Goal: Transaction & Acquisition: Purchase product/service

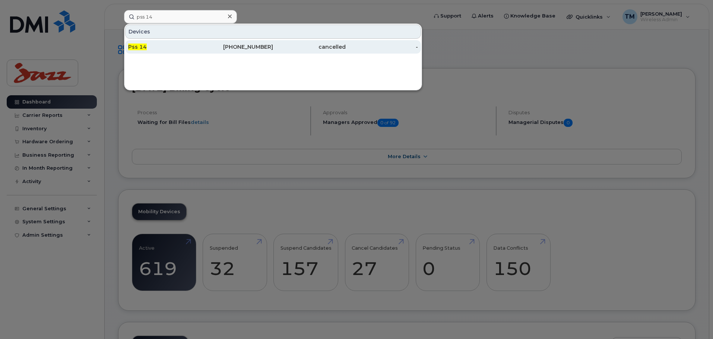
type input "pss 14"
click at [201, 43] on div "Pss 14" at bounding box center [237, 46] width 73 height 13
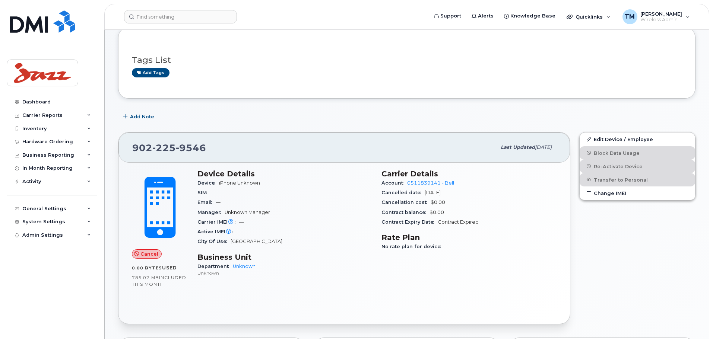
scroll to position [37, 0]
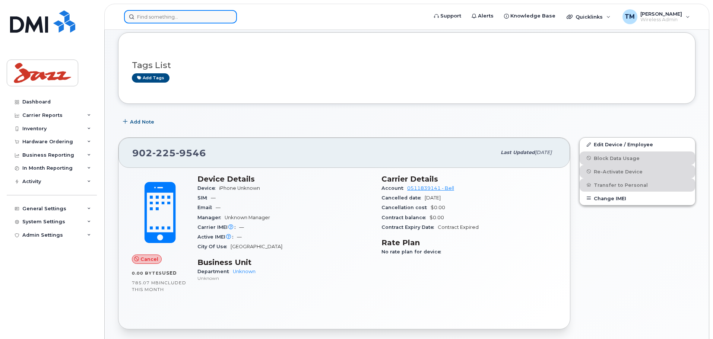
click at [179, 22] on input at bounding box center [180, 16] width 113 height 13
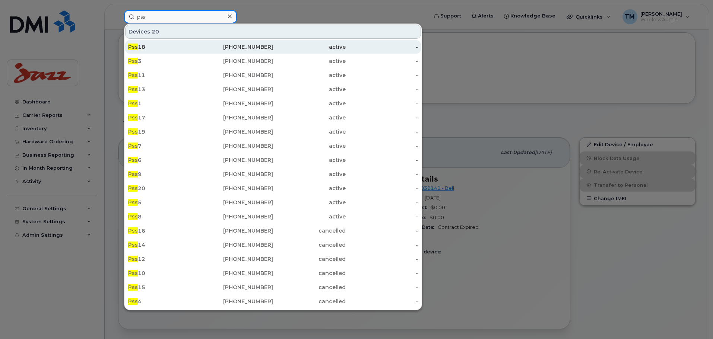
type input "pss"
click at [179, 47] on div "Pss 18" at bounding box center [164, 46] width 73 height 7
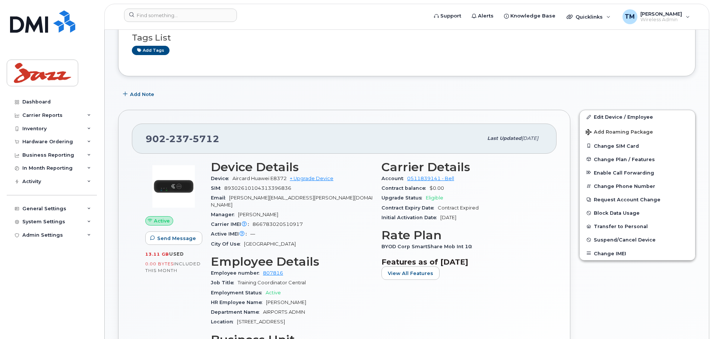
scroll to position [149, 0]
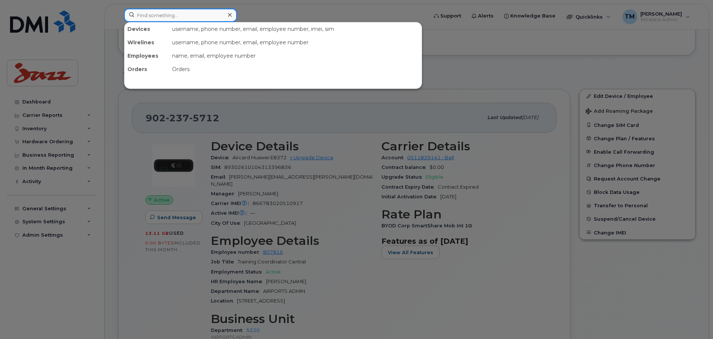
click at [205, 15] on input at bounding box center [180, 15] width 113 height 13
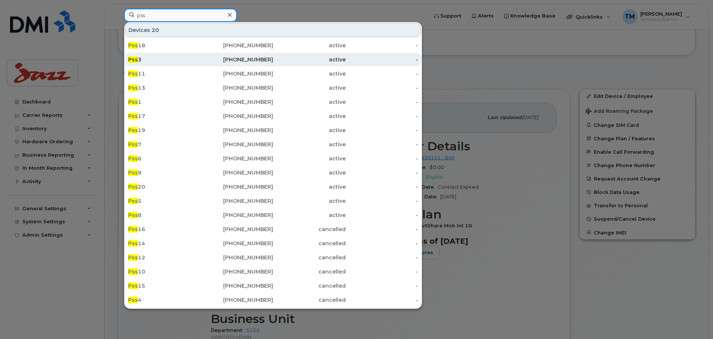
type input "pss"
click at [190, 59] on div "Pss 3" at bounding box center [164, 59] width 73 height 7
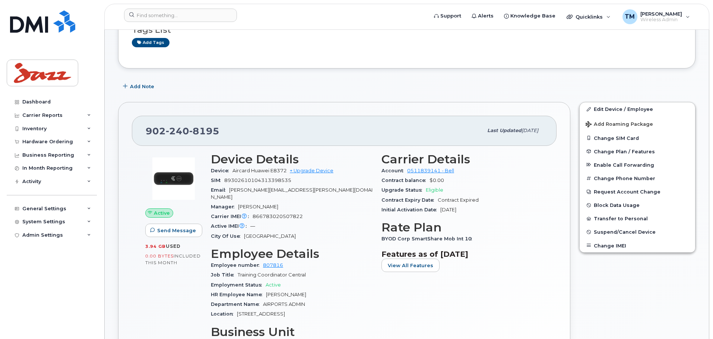
scroll to position [149, 0]
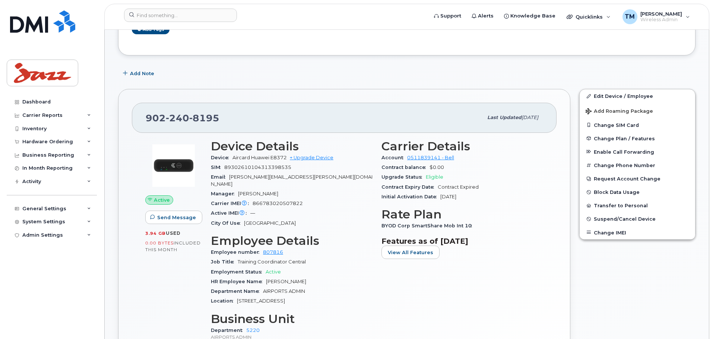
click at [409, 261] on div "Carrier Details Account 0511839141 - Bell Contract balance $0.00 Upgrade Status…" at bounding box center [462, 243] width 171 height 217
click at [410, 256] on span "View All Features" at bounding box center [410, 252] width 45 height 7
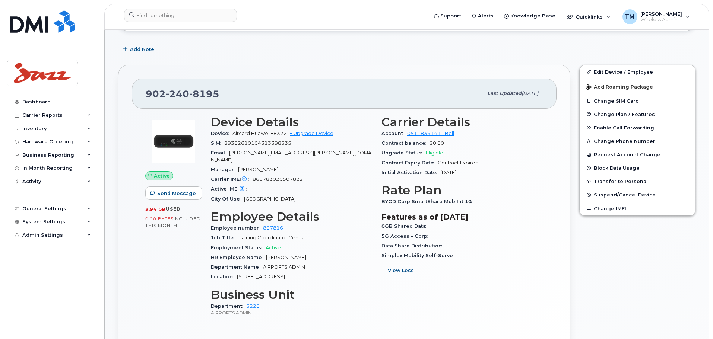
scroll to position [186, 0]
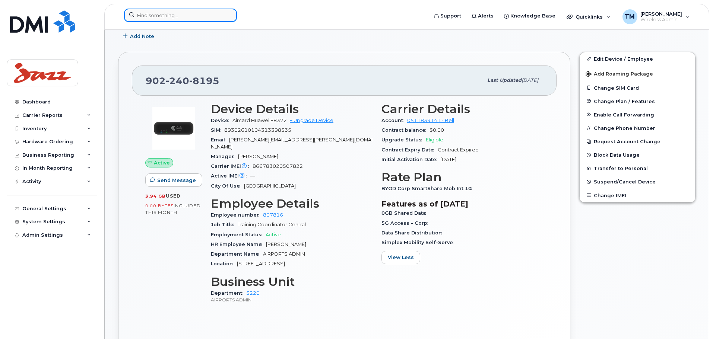
click at [178, 13] on input at bounding box center [180, 15] width 113 height 13
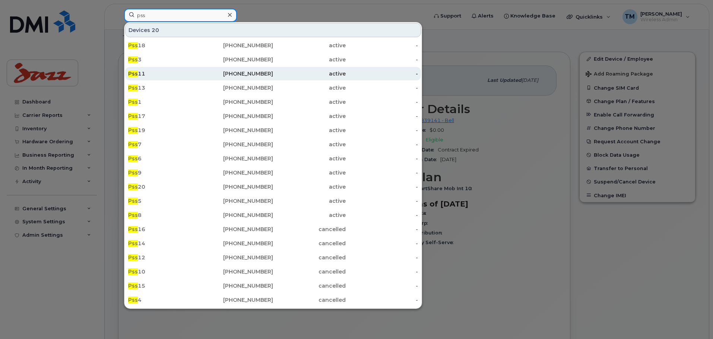
type input "pss"
click at [173, 74] on div "Pss 11" at bounding box center [164, 73] width 73 height 7
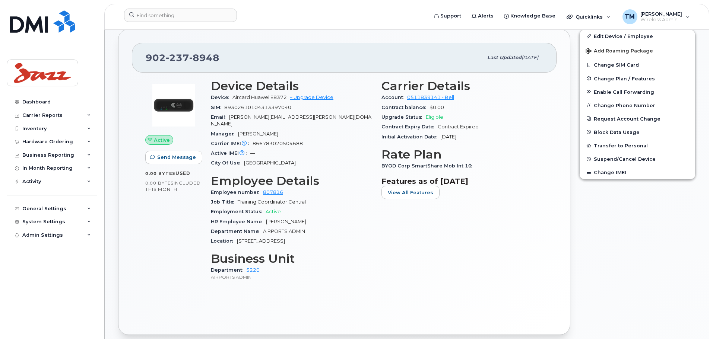
scroll to position [250, 0]
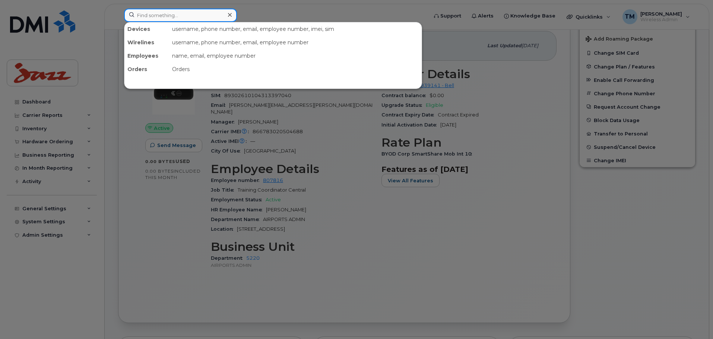
click at [211, 16] on input at bounding box center [180, 15] width 113 height 13
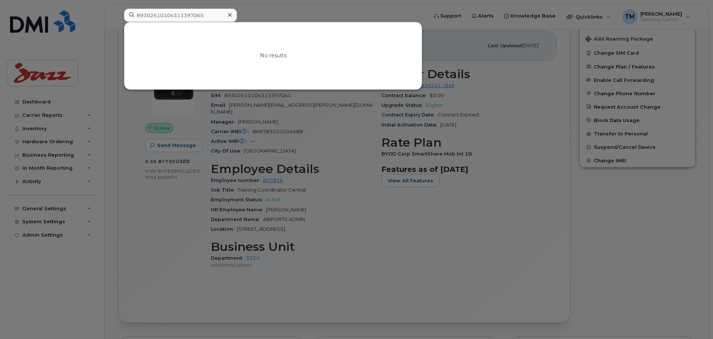
click at [327, 134] on div at bounding box center [356, 169] width 713 height 339
drag, startPoint x: 225, startPoint y: 14, endPoint x: 124, endPoint y: 20, distance: 100.7
click at [118, 23] on div "89302610104313397065 No results" at bounding box center [273, 17] width 311 height 16
paste input "9022259546"
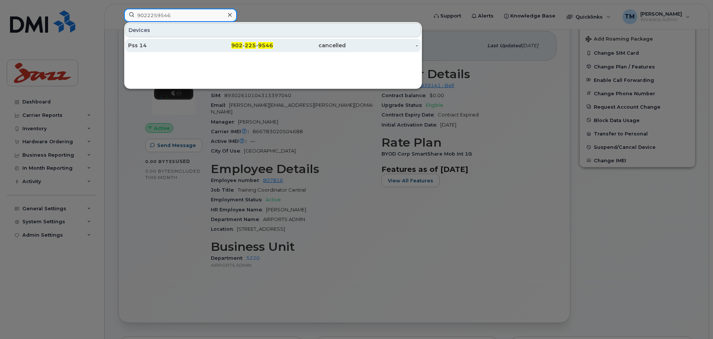
type input "9022259546"
click at [227, 44] on div "902 - 225 - 9546" at bounding box center [237, 45] width 73 height 7
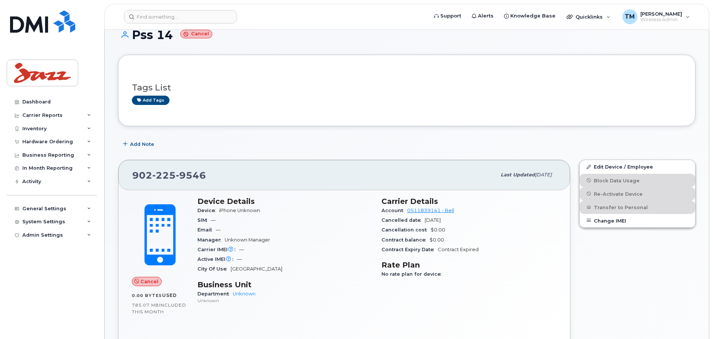
scroll to position [37, 0]
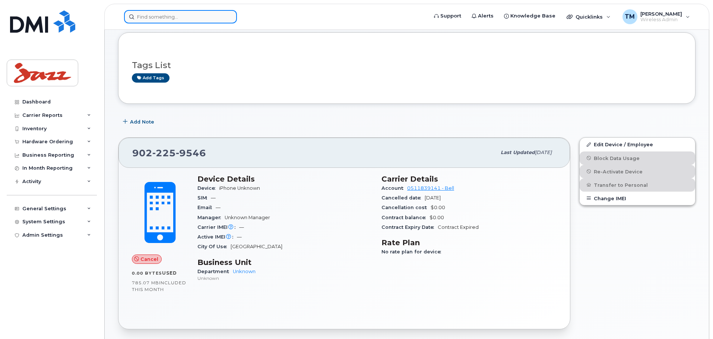
click at [195, 22] on input at bounding box center [180, 16] width 113 height 13
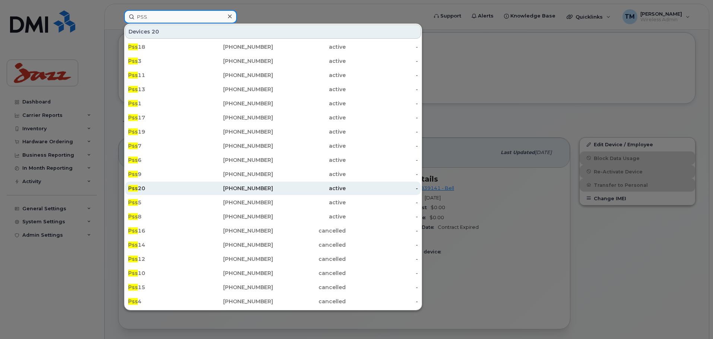
type input "PSS"
click at [165, 191] on div "Pss 20" at bounding box center [164, 188] width 73 height 7
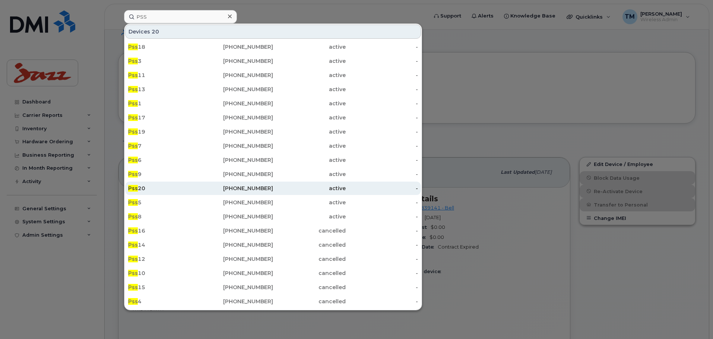
scroll to position [0, 0]
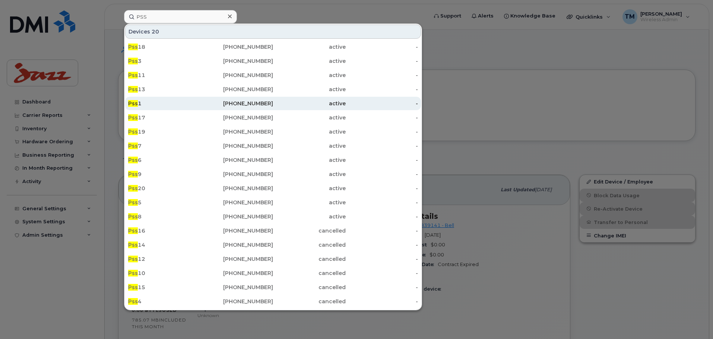
click at [172, 101] on div "Pss 1" at bounding box center [164, 103] width 73 height 7
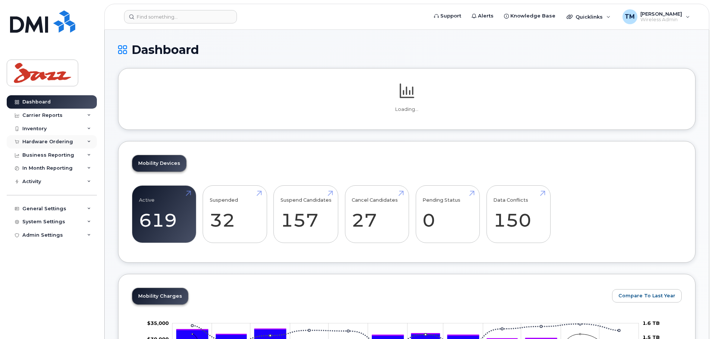
click at [58, 143] on div "Hardware Ordering" at bounding box center [47, 142] width 51 height 6
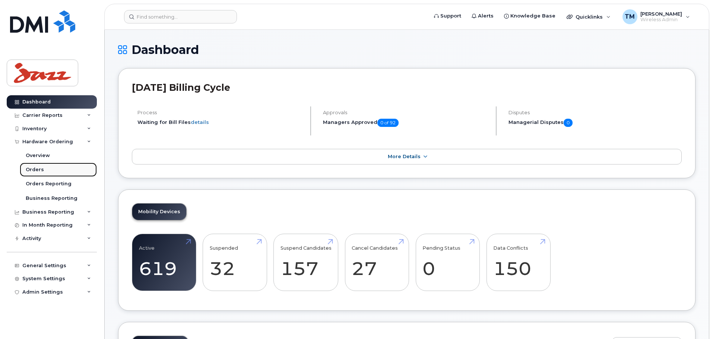
click at [56, 170] on link "Orders" at bounding box center [58, 170] width 77 height 14
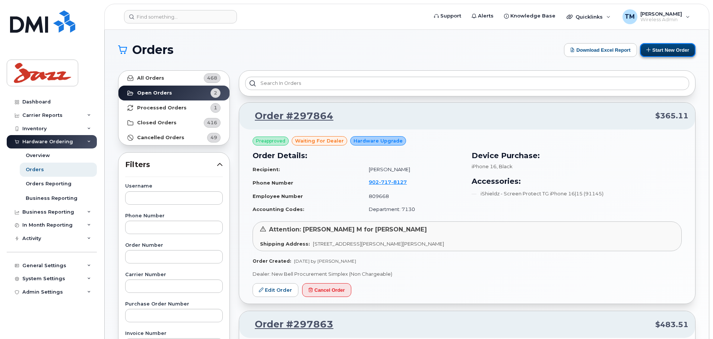
click at [680, 48] on button "Start New Order" at bounding box center [667, 50] width 55 height 14
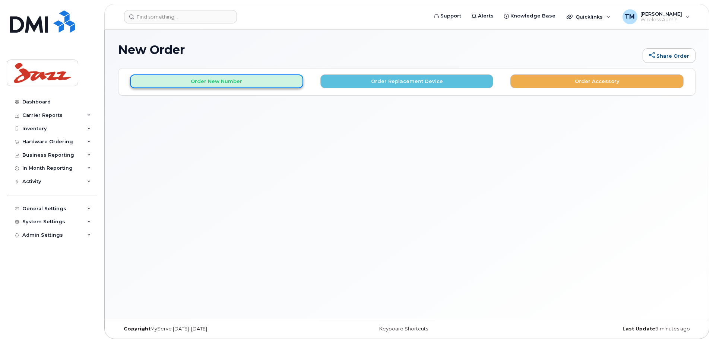
click at [230, 85] on button "Order New Number" at bounding box center [216, 81] width 173 height 14
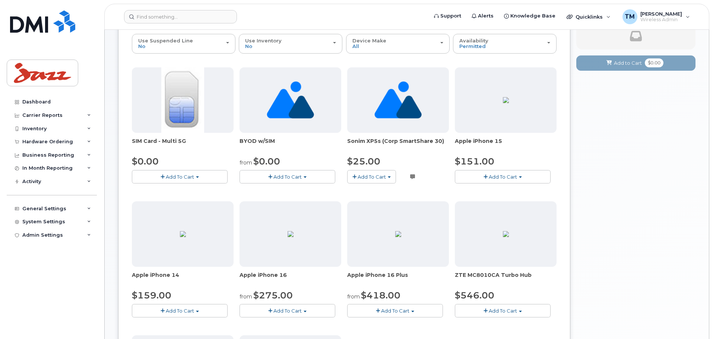
scroll to position [74, 0]
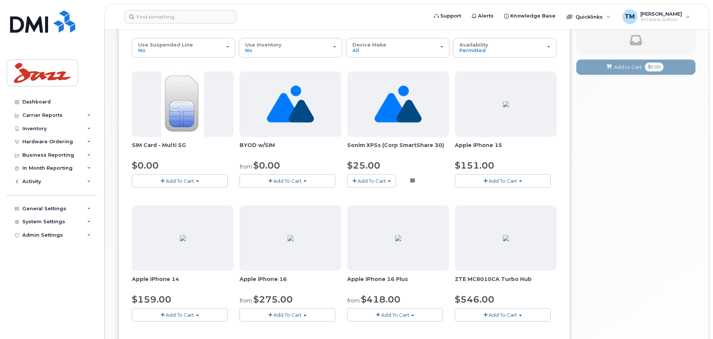
click at [303, 181] on button "Add To Cart" at bounding box center [287, 180] width 96 height 13
click at [303, 180] on button "Add To Cart" at bounding box center [287, 180] width 96 height 13
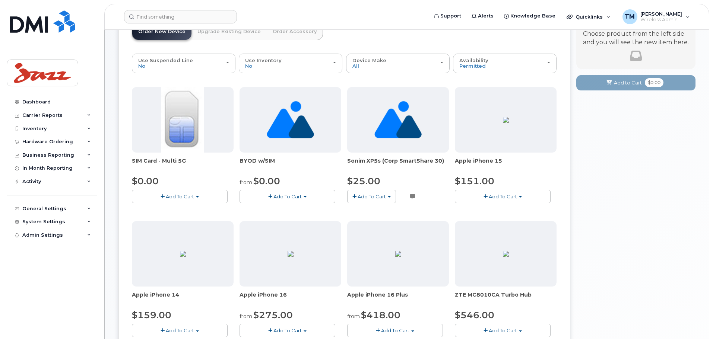
scroll to position [37, 0]
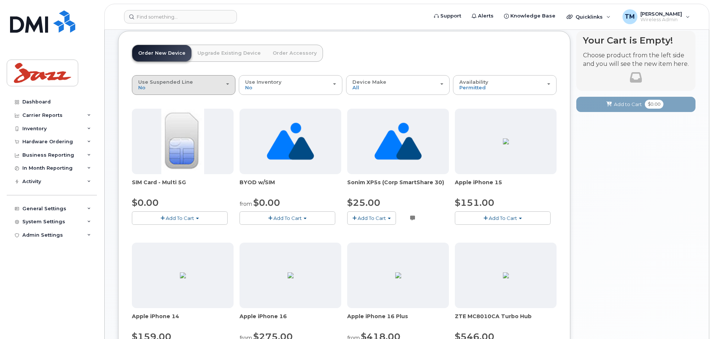
click at [201, 90] on div "Use Suspended Line No" at bounding box center [183, 85] width 91 height 12
click at [315, 89] on div "Use Inventory No" at bounding box center [290, 85] width 91 height 12
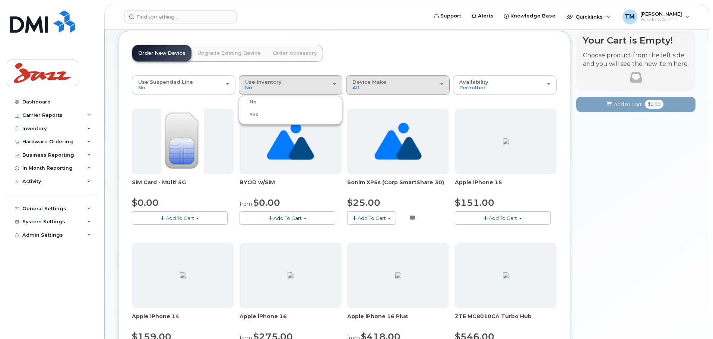
click at [400, 89] on div "Device Make All Android HUB iPhone Unknown" at bounding box center [397, 85] width 91 height 12
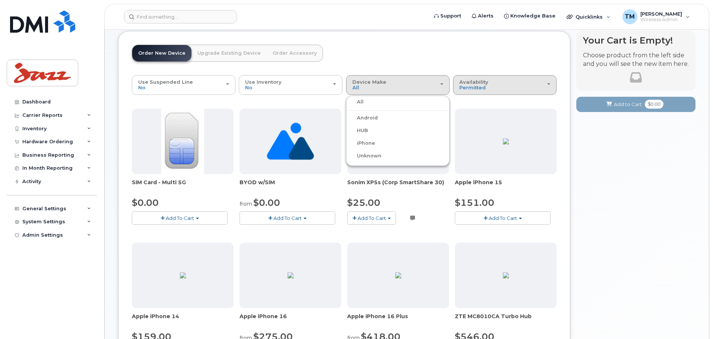
click at [496, 89] on div "Availability Permitted All" at bounding box center [504, 85] width 91 height 12
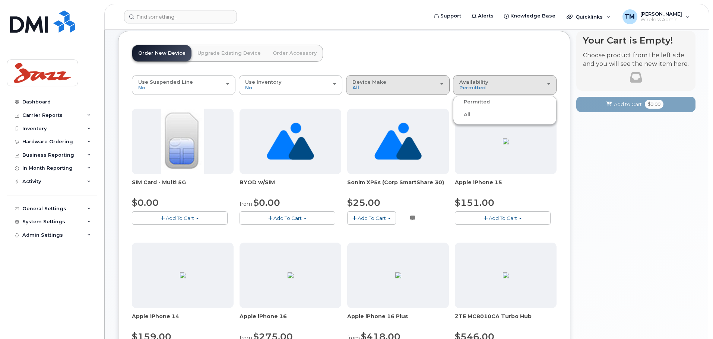
click at [414, 82] on div "Device Make All Android HUB iPhone Unknown" at bounding box center [397, 85] width 91 height 12
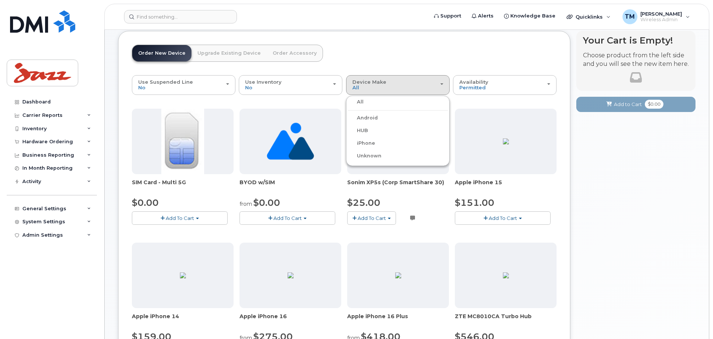
click at [368, 48] on header "Order New Device Upgrade Existing Device Order Accessory Order new device and n…" at bounding box center [344, 60] width 425 height 31
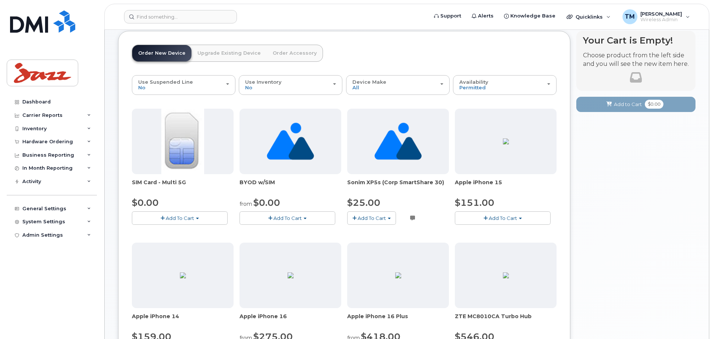
click at [293, 137] on img at bounding box center [290, 142] width 47 height 66
click at [197, 217] on button "Add To Cart" at bounding box center [180, 218] width 96 height 13
click at [173, 233] on link "$0.00 - New Activation" at bounding box center [169, 232] width 71 height 9
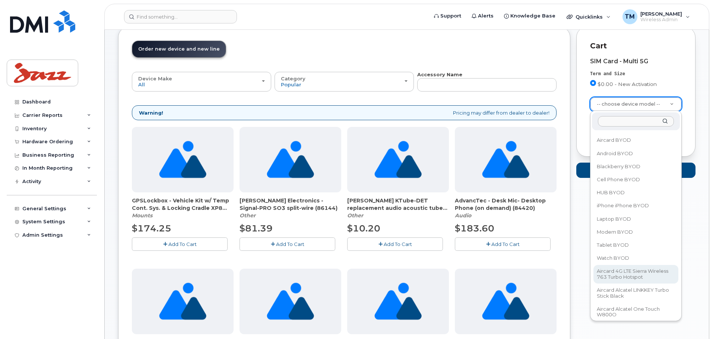
scroll to position [0, 0]
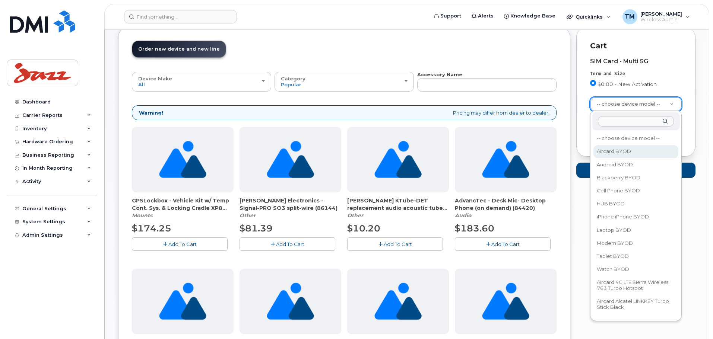
select select "2458"
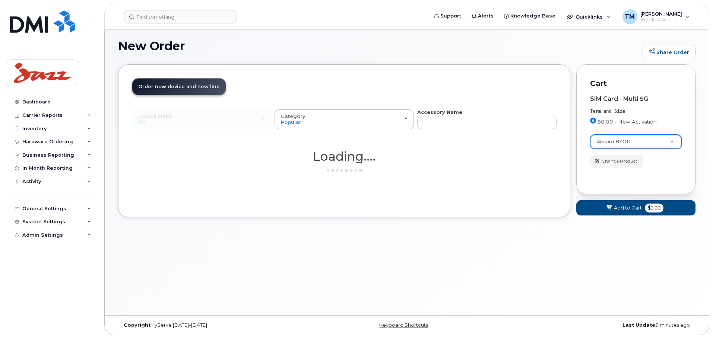
scroll to position [4, 0]
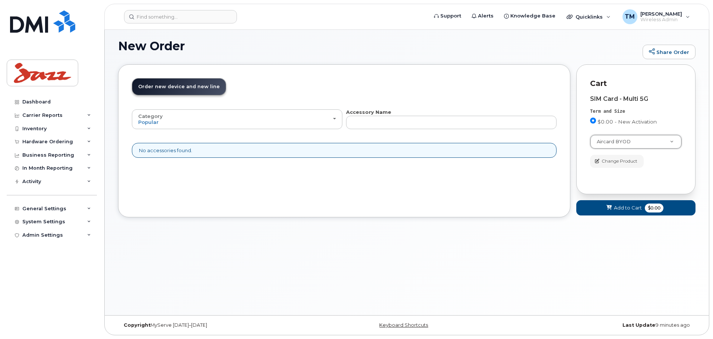
drag, startPoint x: 634, startPoint y: 137, endPoint x: 627, endPoint y: 140, distance: 8.0
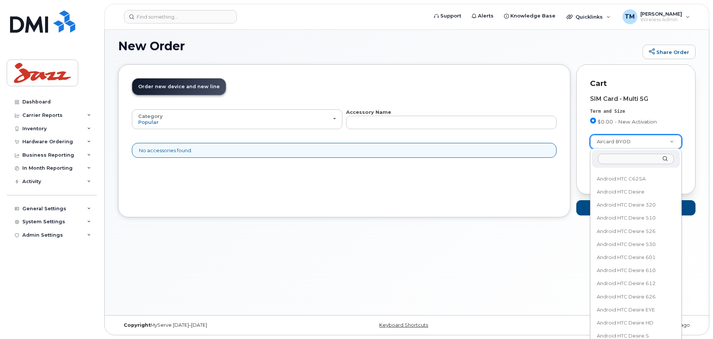
scroll to position [4900, 0]
click at [619, 161] on input "text" at bounding box center [636, 159] width 76 height 11
type input "cor"
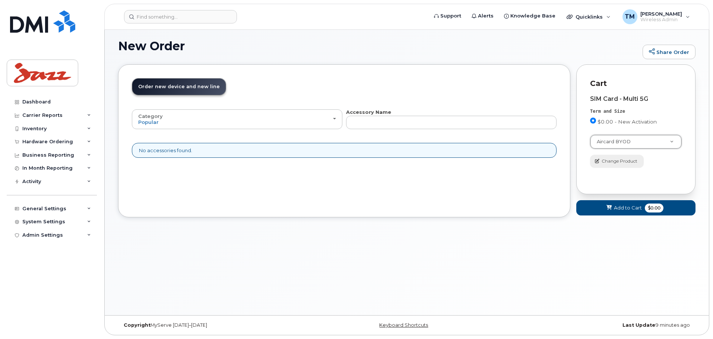
click at [603, 165] on button "Change Product" at bounding box center [617, 161] width 54 height 13
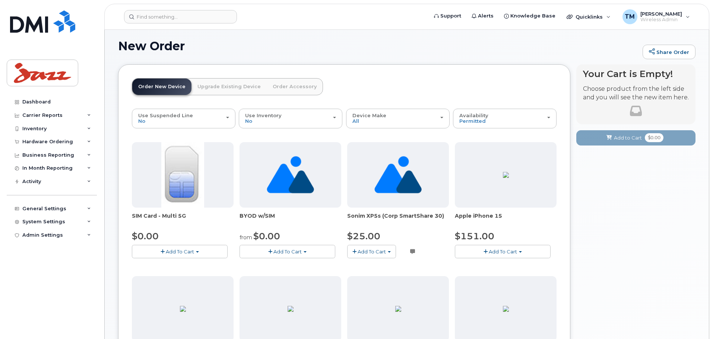
click at [305, 252] on span "button" at bounding box center [305, 251] width 3 height 1
click at [281, 264] on link "$0.00 - New Activation" at bounding box center [279, 265] width 77 height 9
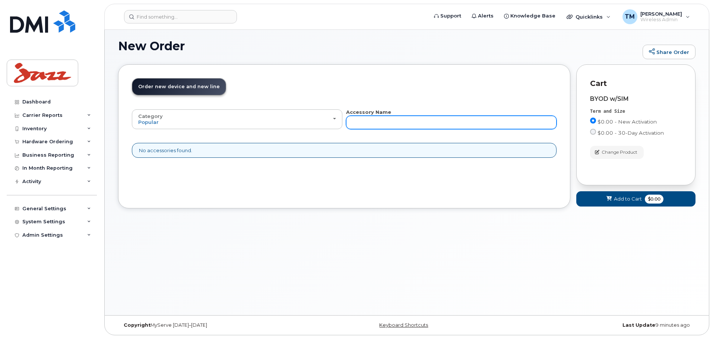
click at [430, 127] on input "text" at bounding box center [451, 122] width 210 height 13
click at [608, 151] on span "Change Product" at bounding box center [619, 152] width 36 height 7
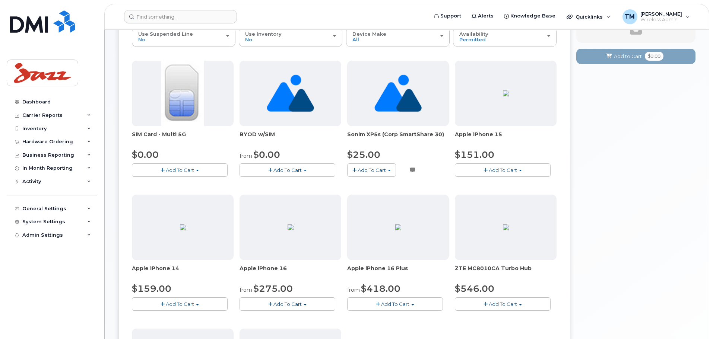
scroll to position [41, 0]
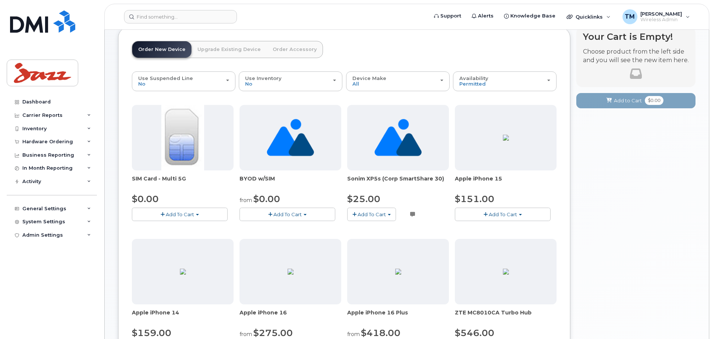
click at [196, 219] on button "Add To Cart" at bounding box center [180, 214] width 96 height 13
click at [175, 228] on link "$0.00 - New Activation" at bounding box center [169, 228] width 71 height 9
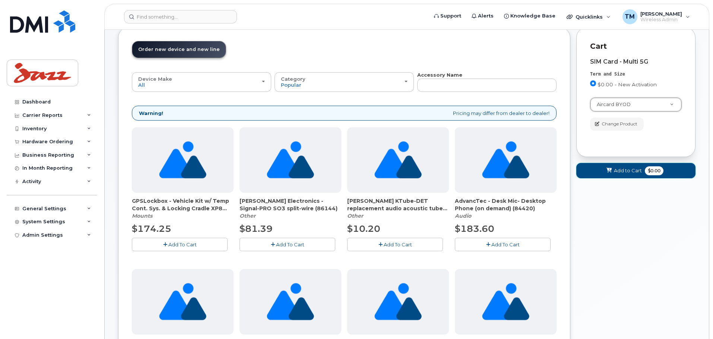
click at [627, 174] on span "Add to Cart" at bounding box center [628, 170] width 28 height 7
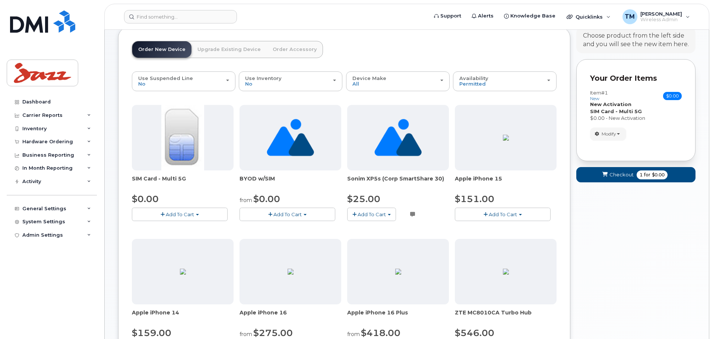
click at [615, 142] on div "Item #1 new $0.00 Accessories Only SIM Only Activation New Activation Hardware …" at bounding box center [636, 115] width 92 height 64
click at [616, 138] on button "Modify" at bounding box center [608, 134] width 36 height 13
click at [655, 118] on div "$0.00 - New Activation" at bounding box center [636, 118] width 92 height 7
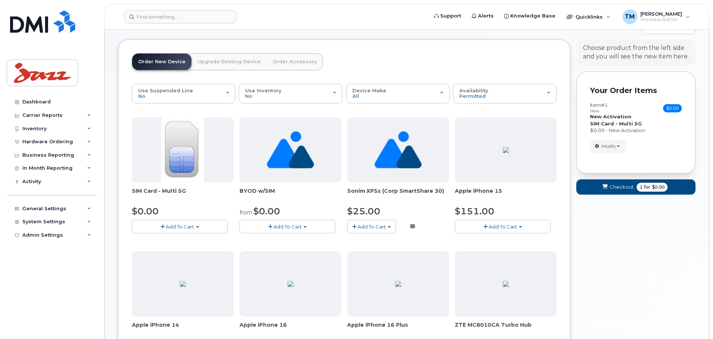
scroll to position [0, 0]
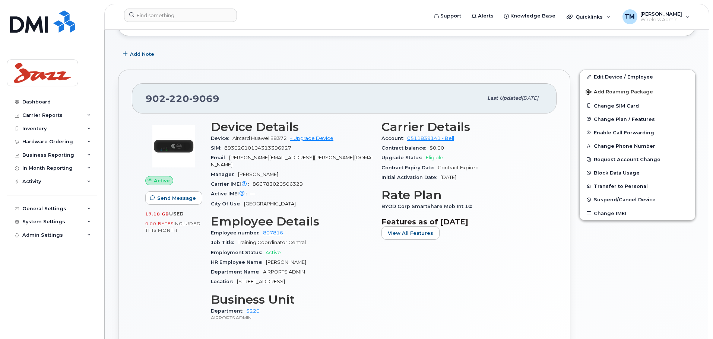
scroll to position [168, 0]
drag, startPoint x: 449, startPoint y: 207, endPoint x: 487, endPoint y: 204, distance: 38.1
click at [487, 204] on div "BYOD Corp SmartShare Mob Int 10" at bounding box center [462, 207] width 162 height 10
click at [476, 208] on div "BYOD Corp SmartShare Mob Int 10" at bounding box center [462, 207] width 162 height 10
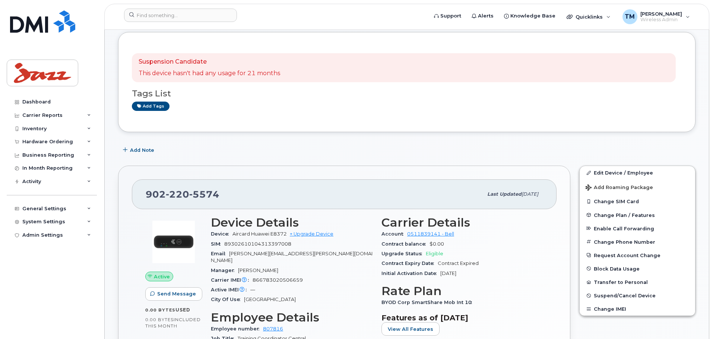
scroll to position [101, 0]
click at [194, 26] on header "Support Alerts Knowledge Base Quicklinks Suspend / Cancel Device Change SIM Car…" at bounding box center [406, 17] width 605 height 26
click at [190, 17] on input at bounding box center [180, 15] width 113 height 13
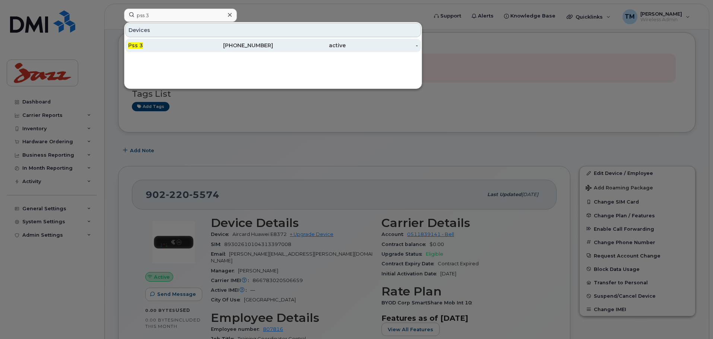
click at [194, 45] on div "Pss 3" at bounding box center [164, 45] width 73 height 7
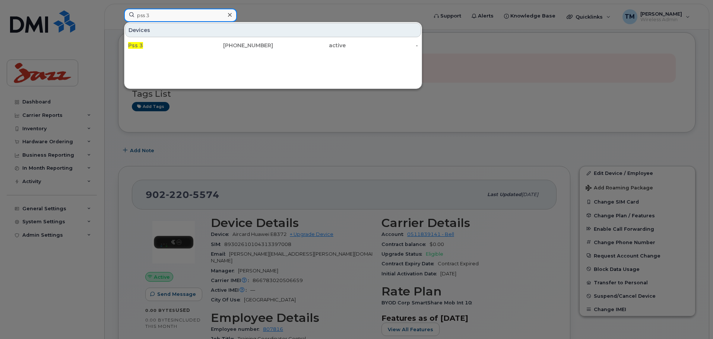
click at [184, 18] on input "pss 3" at bounding box center [180, 15] width 113 height 13
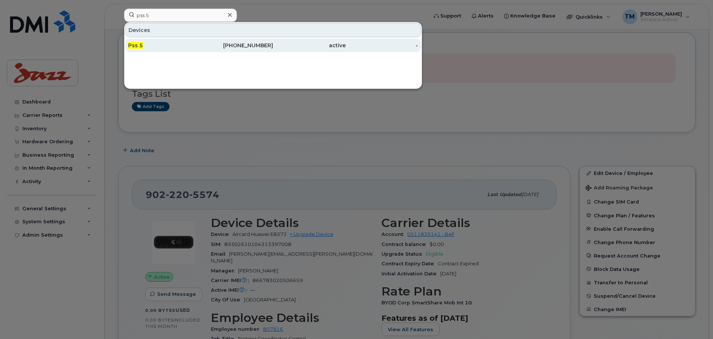
click at [194, 44] on div "Pss 5" at bounding box center [164, 45] width 73 height 7
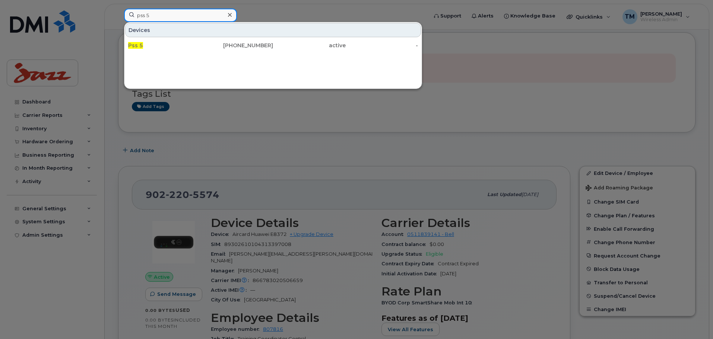
click at [191, 20] on input "pss 5" at bounding box center [180, 15] width 113 height 13
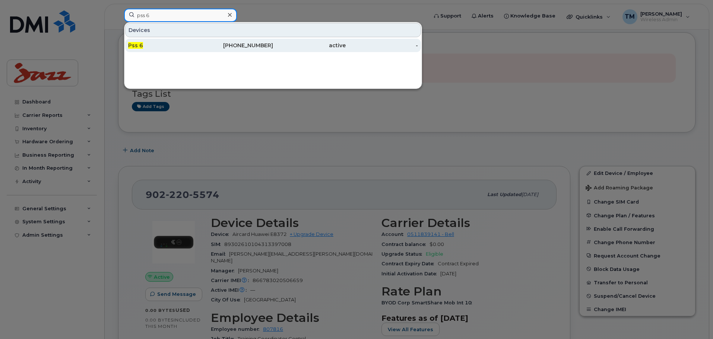
type input "pss 6"
click at [273, 50] on div "[PHONE_NUMBER]" at bounding box center [309, 45] width 73 height 13
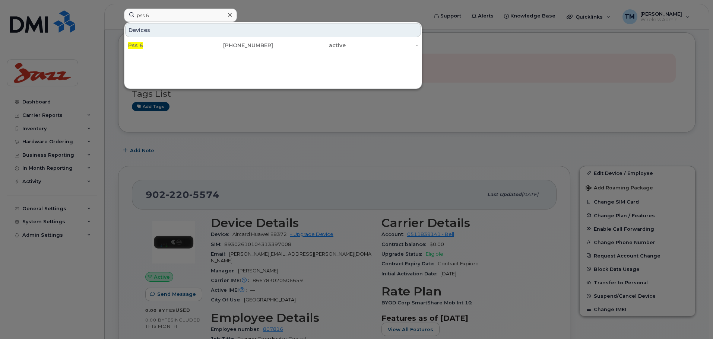
click at [478, 189] on div at bounding box center [356, 169] width 713 height 339
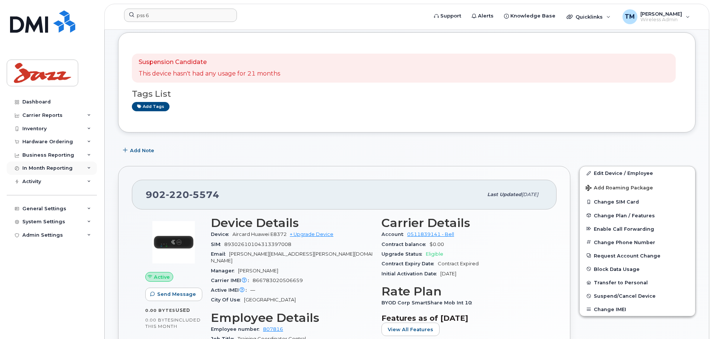
click at [84, 167] on div "In Month Reporting" at bounding box center [52, 168] width 90 height 13
click at [83, 154] on div "Business Reporting" at bounding box center [52, 155] width 90 height 13
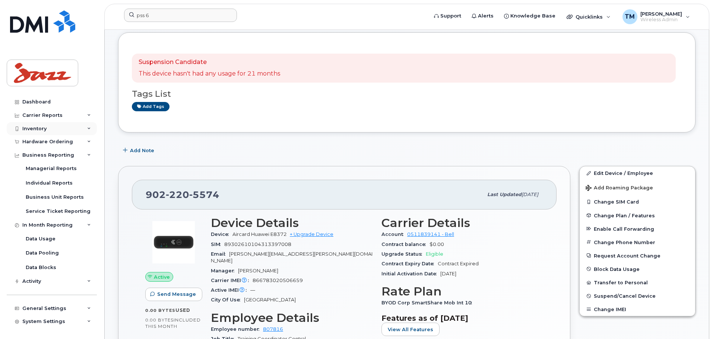
click at [65, 123] on div "Inventory" at bounding box center [52, 128] width 90 height 13
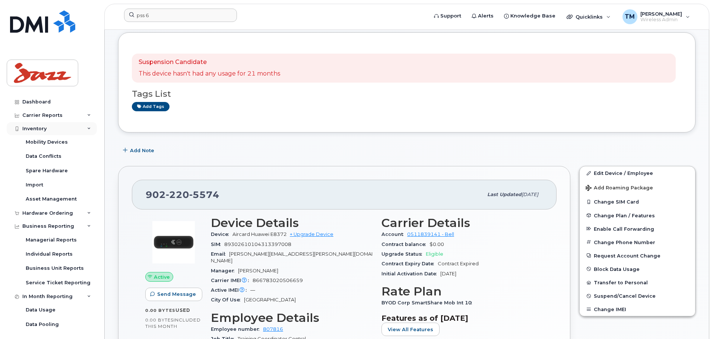
click at [66, 126] on div "Inventory" at bounding box center [52, 128] width 90 height 13
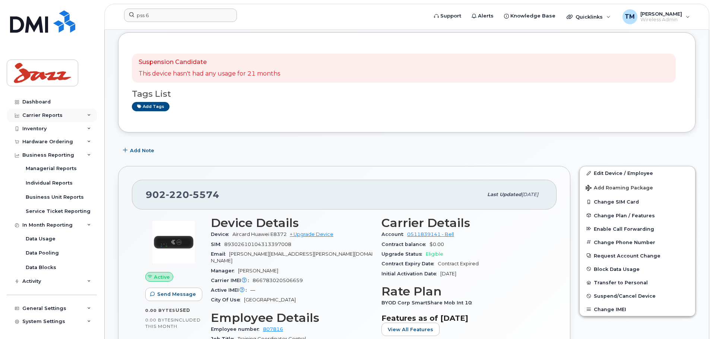
click at [73, 110] on div "Carrier Reports" at bounding box center [52, 115] width 90 height 13
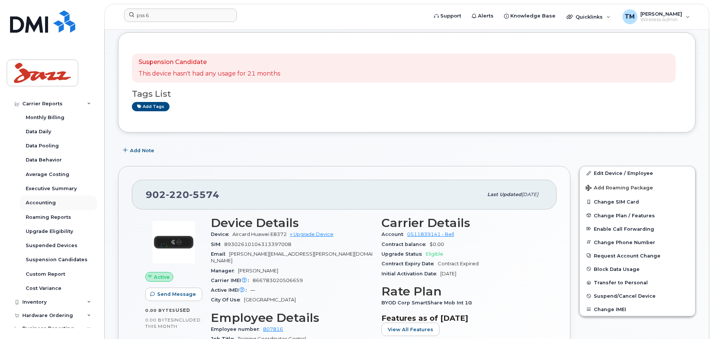
scroll to position [0, 0]
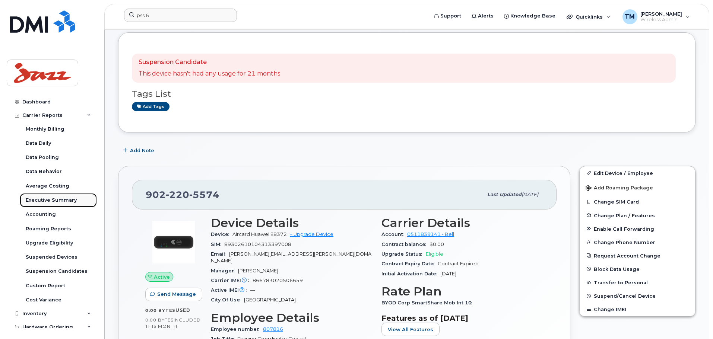
click at [50, 200] on div "Executive Summary" at bounding box center [51, 200] width 51 height 7
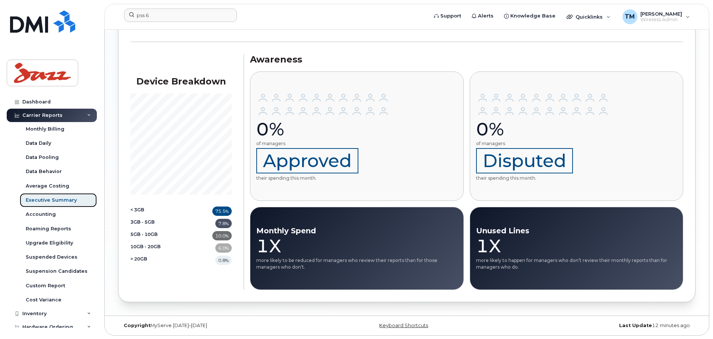
scroll to position [897, 0]
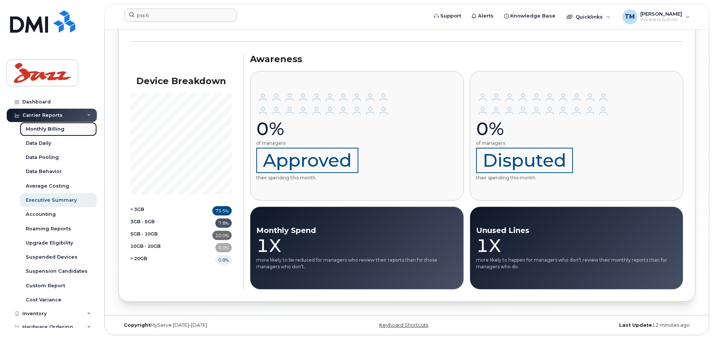
click at [48, 127] on div "Monthly Billing" at bounding box center [45, 129] width 39 height 7
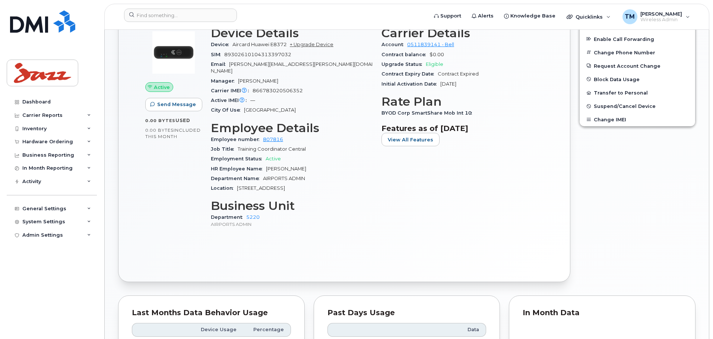
scroll to position [186, 0]
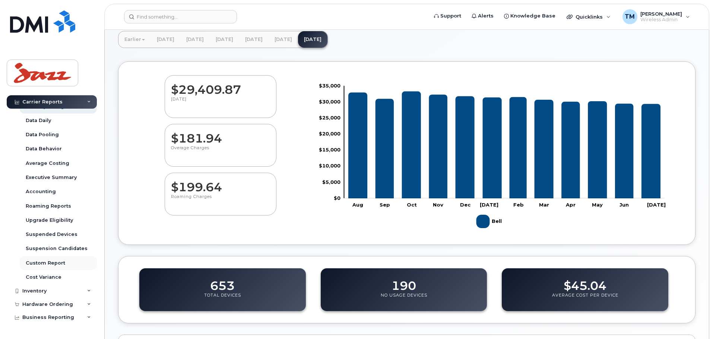
scroll to position [99, 0]
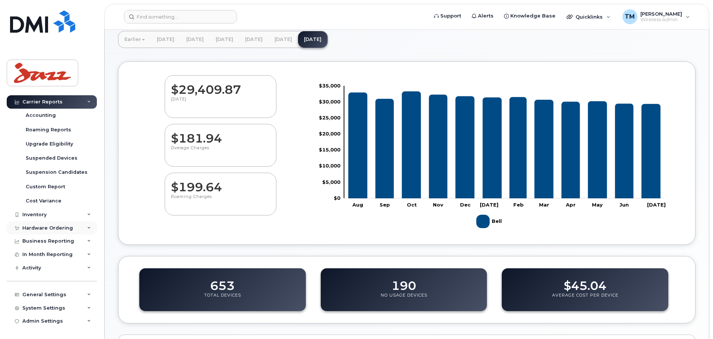
click at [63, 231] on div "Hardware Ordering" at bounding box center [47, 228] width 51 height 6
click at [63, 229] on div "Hardware Ordering" at bounding box center [47, 228] width 51 height 6
click at [64, 215] on div "Inventory" at bounding box center [52, 214] width 90 height 13
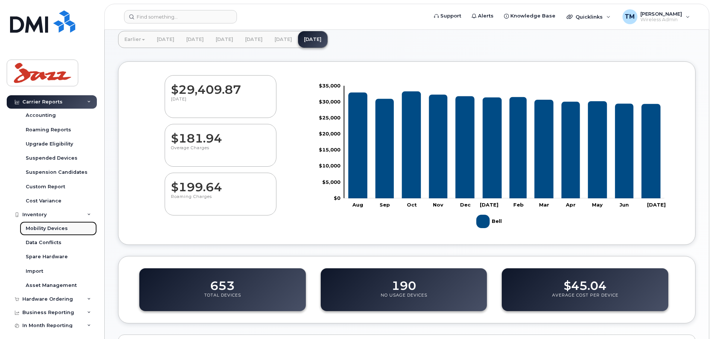
click at [64, 226] on div "Mobility Devices" at bounding box center [47, 228] width 42 height 7
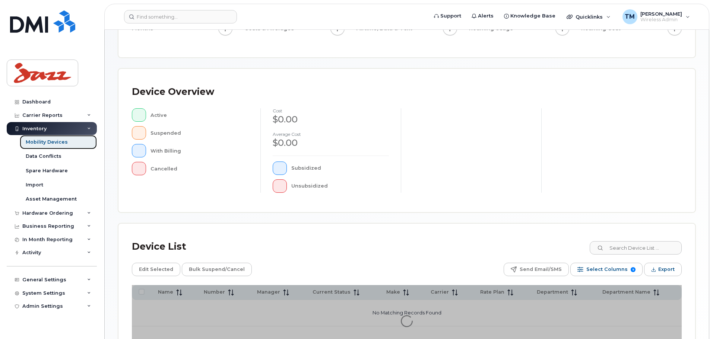
scroll to position [173, 0]
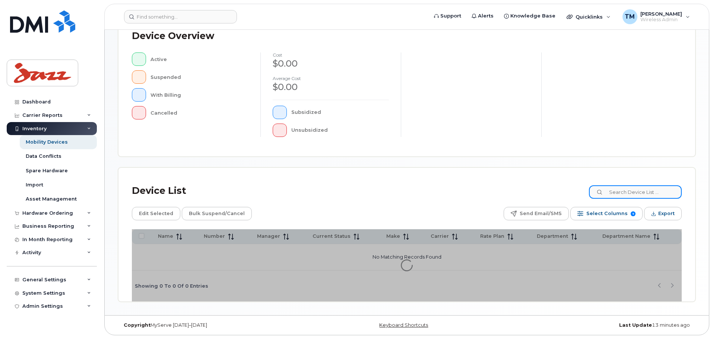
click at [653, 196] on input at bounding box center [635, 191] width 93 height 13
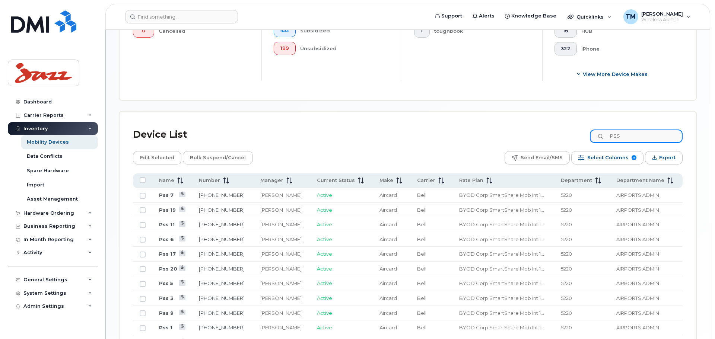
scroll to position [377, 0]
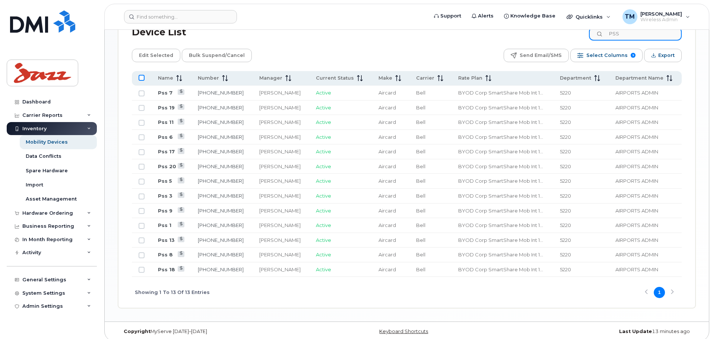
type input "PSS"
click at [143, 75] on input "All items unselected" at bounding box center [142, 78] width 6 height 6
checkbox input "true"
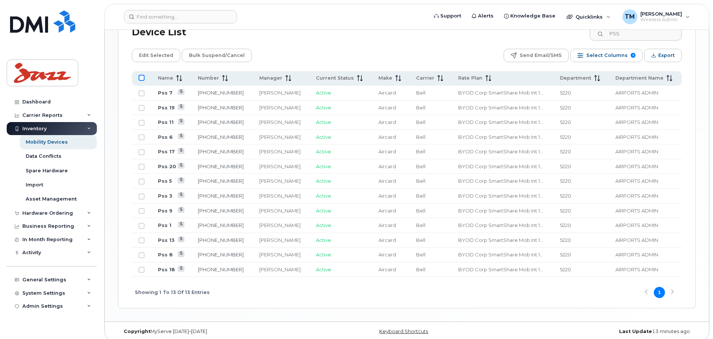
checkbox input "true"
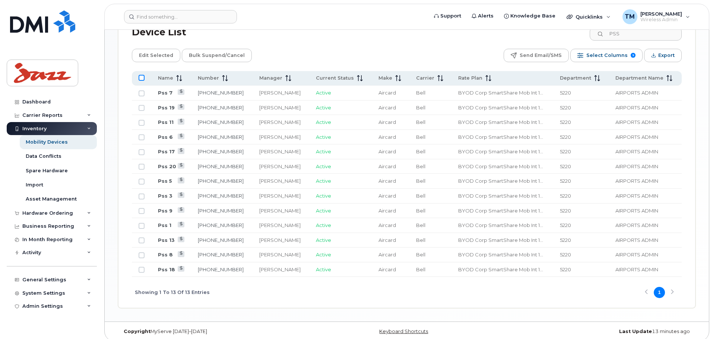
checkbox input "true"
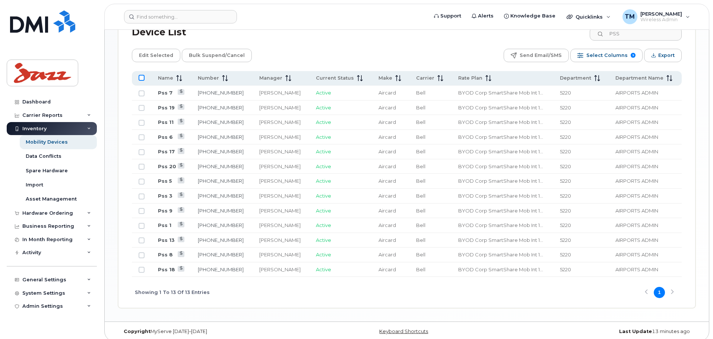
checkbox input "true"
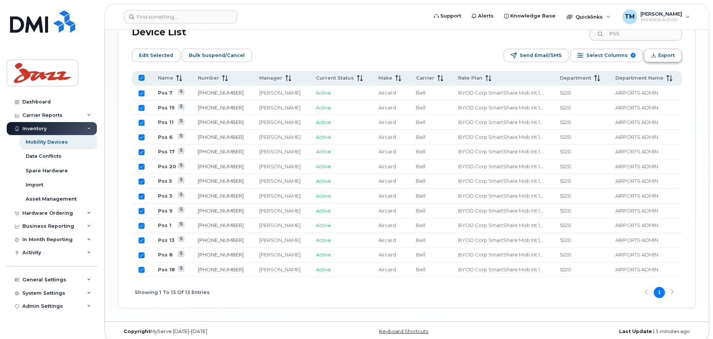
click at [660, 50] on span "Export" at bounding box center [666, 55] width 16 height 11
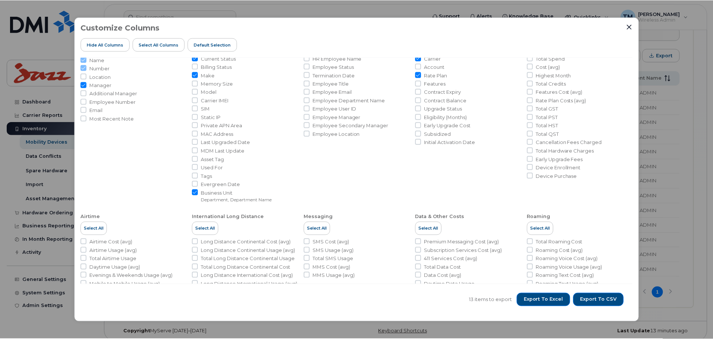
scroll to position [0, 0]
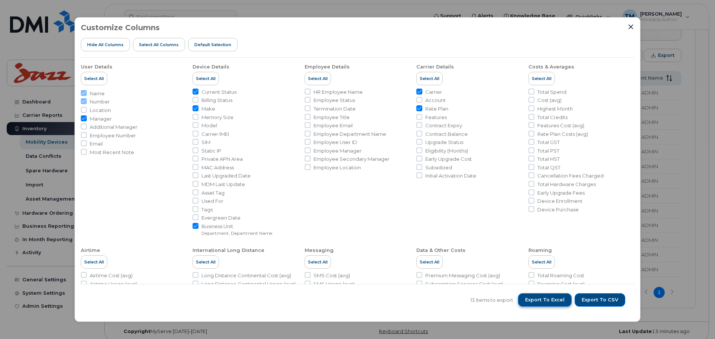
click at [549, 298] on span "Export to Excel" at bounding box center [544, 300] width 39 height 7
click at [632, 28] on icon "Close" at bounding box center [631, 26] width 5 height 5
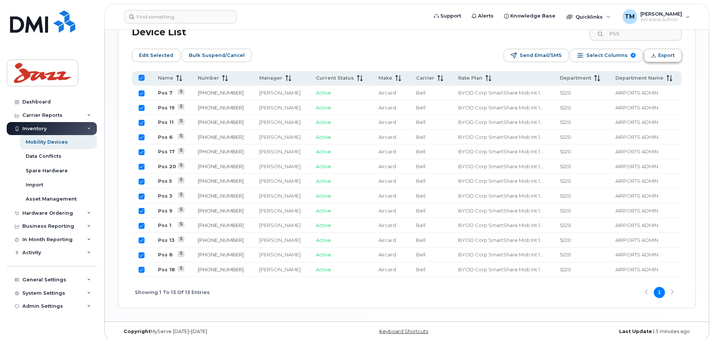
click at [657, 50] on button "Export" at bounding box center [663, 55] width 38 height 13
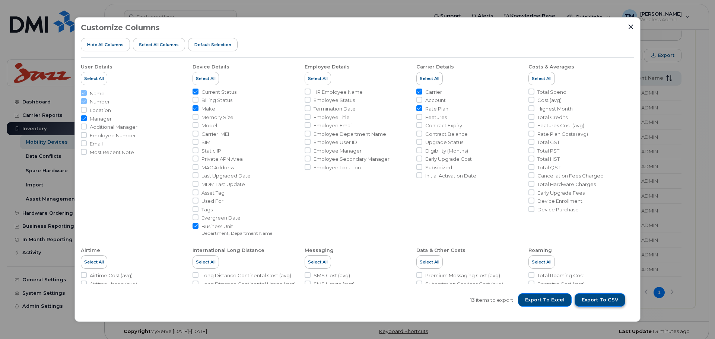
click at [598, 299] on span "Export to CSV" at bounding box center [600, 300] width 36 height 7
click at [633, 27] on icon "Close" at bounding box center [631, 27] width 6 height 6
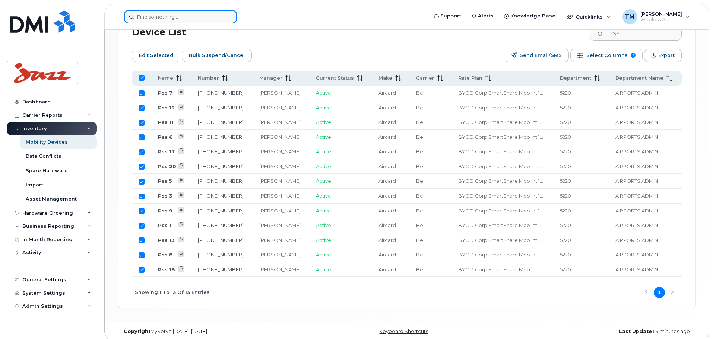
click at [204, 18] on input at bounding box center [180, 16] width 113 height 13
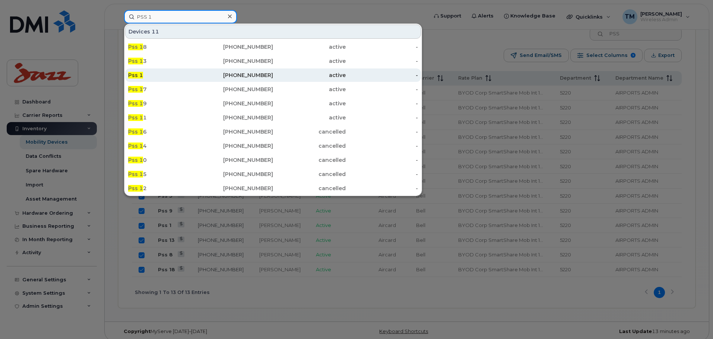
type input "PSS 1"
click at [203, 77] on div "902-220-5574" at bounding box center [237, 75] width 73 height 7
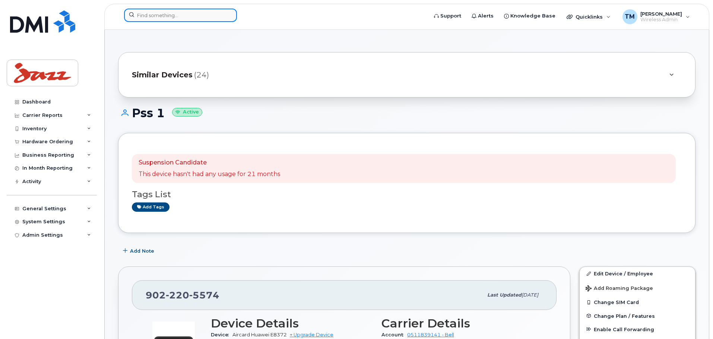
click at [169, 19] on input at bounding box center [180, 15] width 113 height 13
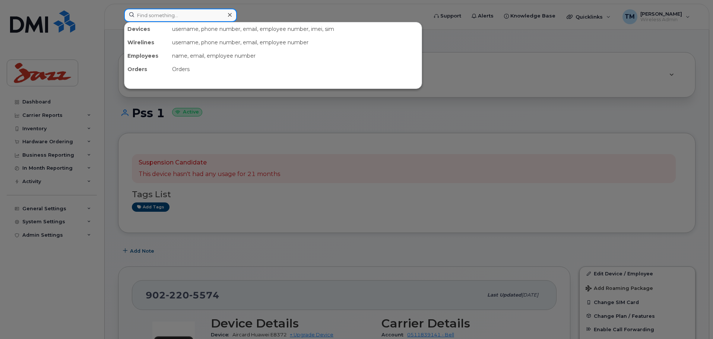
paste input "9022378948"
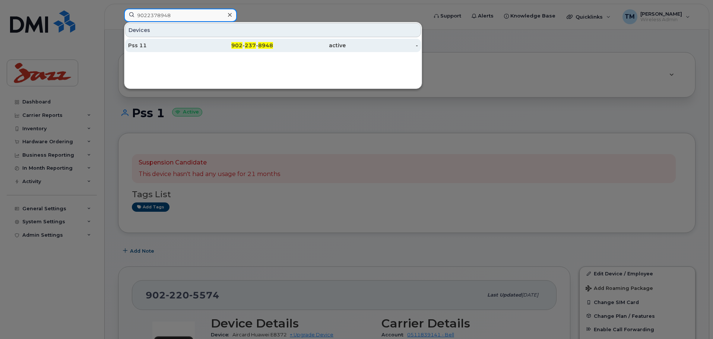
type input "9022378948"
click at [168, 44] on div "Pss 11" at bounding box center [164, 45] width 73 height 7
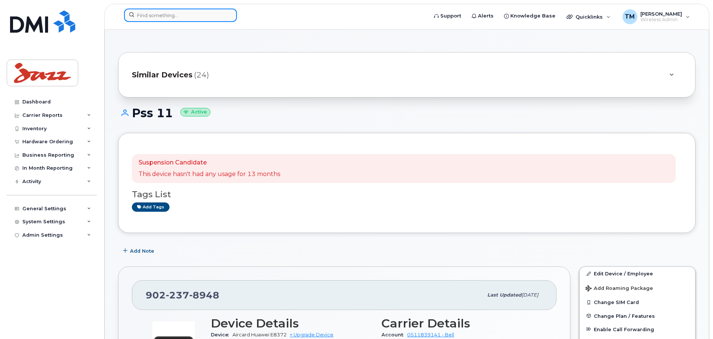
click at [198, 13] on input at bounding box center [180, 15] width 113 height 13
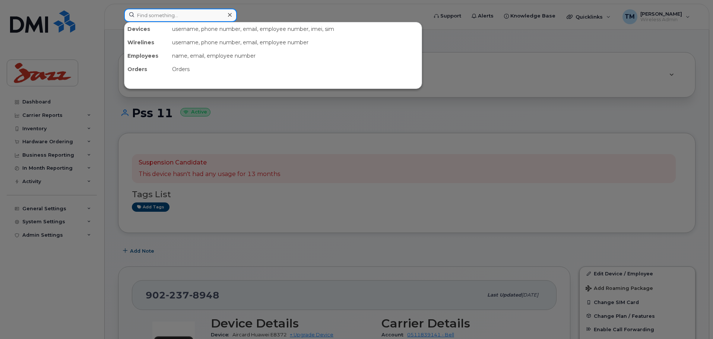
paste input "9024569225"
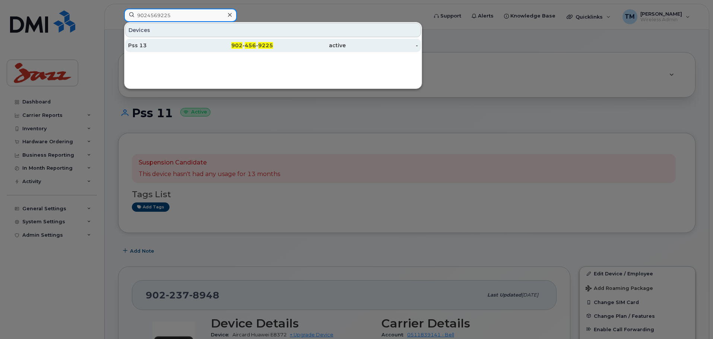
type input "9024569225"
click at [175, 47] on div "Pss 13" at bounding box center [164, 45] width 73 height 7
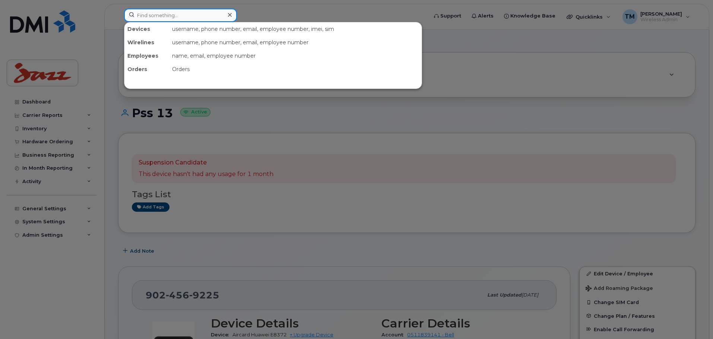
click at [201, 14] on input at bounding box center [180, 15] width 113 height 13
paste input "9022298379"
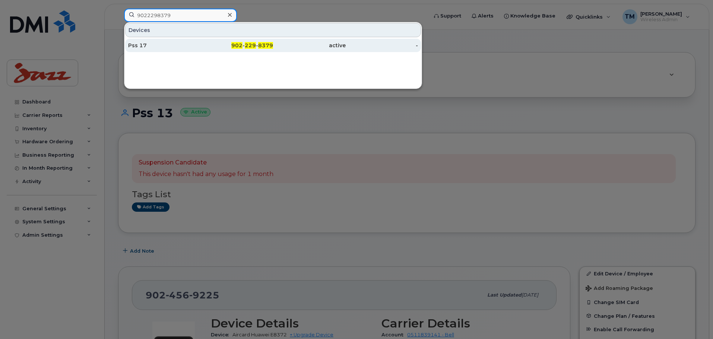
type input "9022298379"
click at [188, 44] on div "Pss 17" at bounding box center [164, 45] width 73 height 7
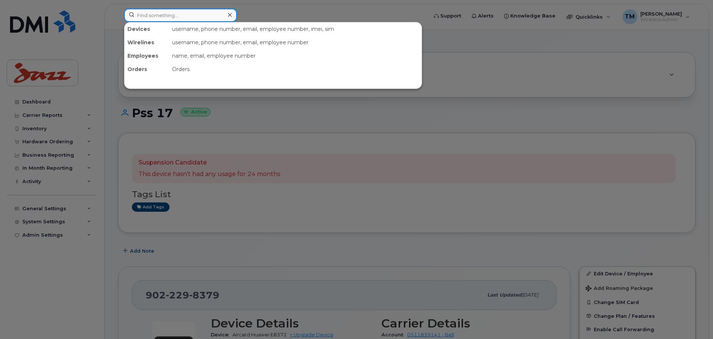
click at [174, 12] on input at bounding box center [180, 15] width 113 height 13
paste input "9022375712"
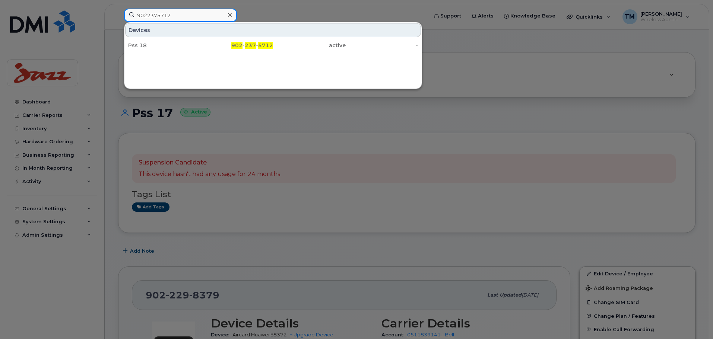
type input "9022375712"
click at [177, 42] on div "Pss 18" at bounding box center [164, 45] width 73 height 7
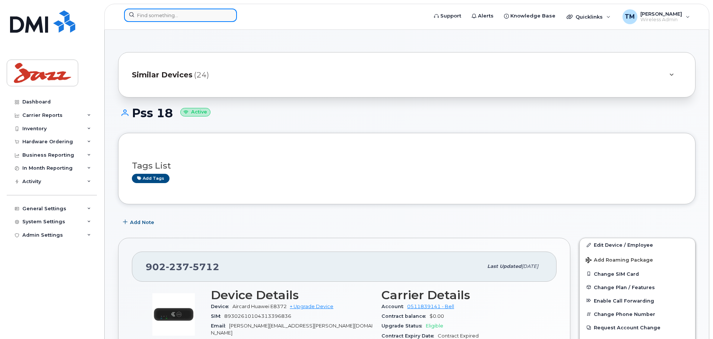
click at [197, 12] on input at bounding box center [180, 15] width 113 height 13
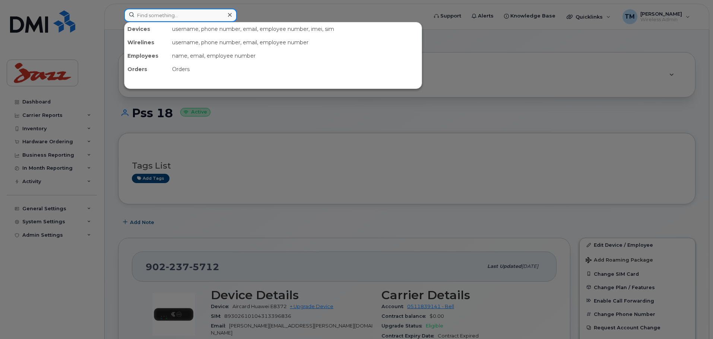
paste input "9022294513"
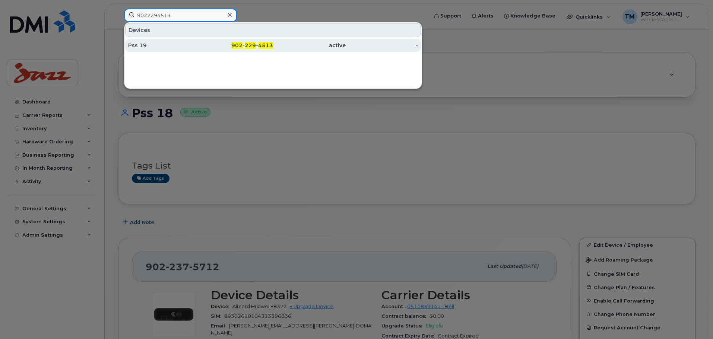
type input "9022294513"
click at [173, 48] on div "Pss 19" at bounding box center [164, 45] width 73 height 7
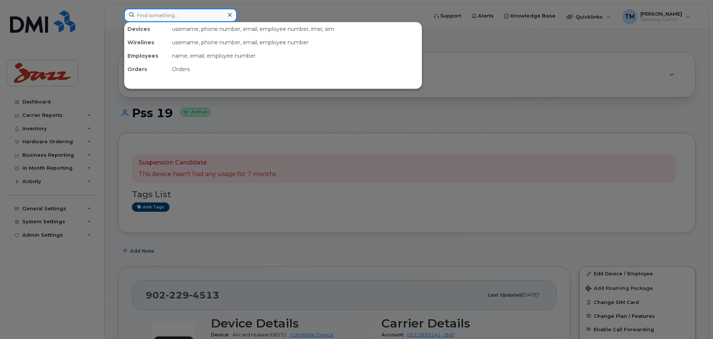
click at [206, 13] on input at bounding box center [180, 15] width 113 height 13
paste input "9022209069"
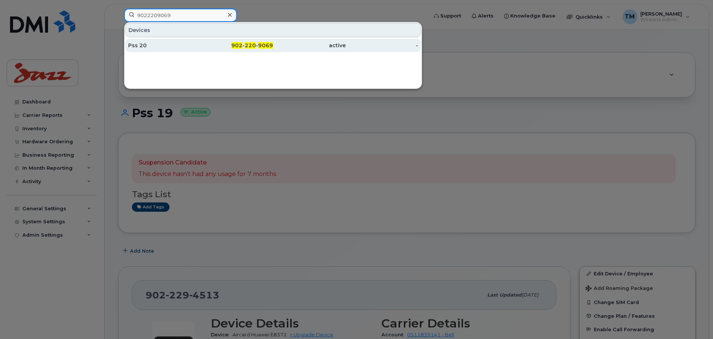
type input "9022209069"
click at [184, 46] on div "Pss 20" at bounding box center [164, 45] width 73 height 7
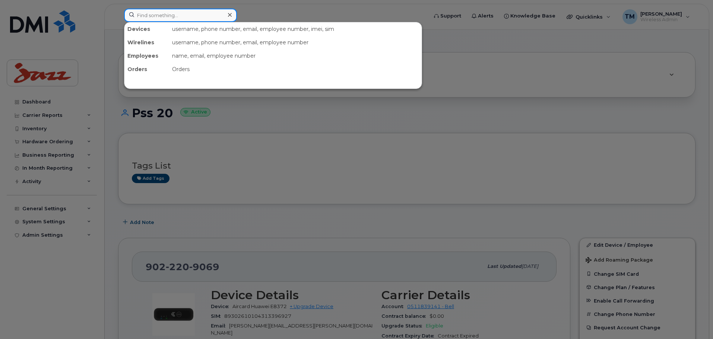
click at [186, 9] on input at bounding box center [180, 15] width 113 height 13
paste input "9022408195"
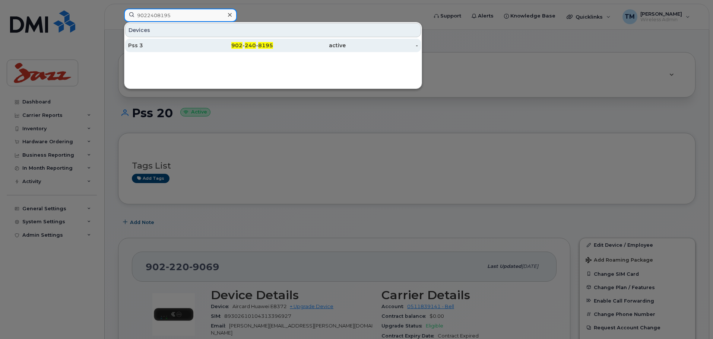
type input "9022408195"
click at [180, 46] on div "Pss 3" at bounding box center [164, 45] width 73 height 7
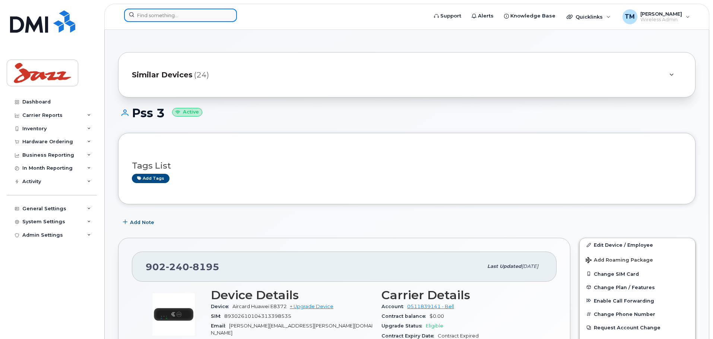
click at [195, 17] on input at bounding box center [180, 15] width 113 height 13
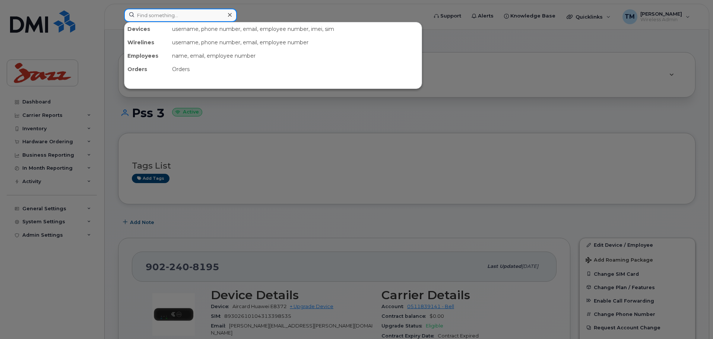
paste input "9022294719"
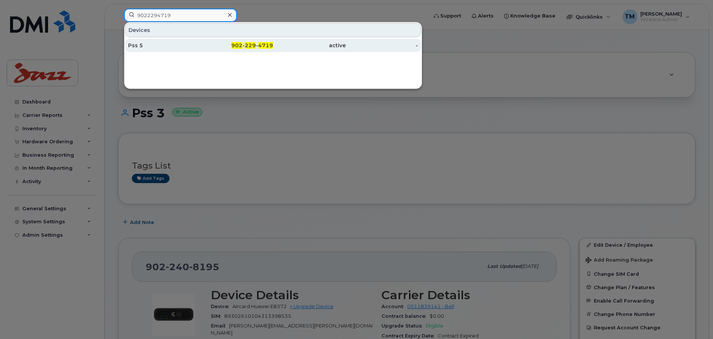
type input "9022294719"
click at [181, 42] on div "Pss 5" at bounding box center [164, 45] width 73 height 7
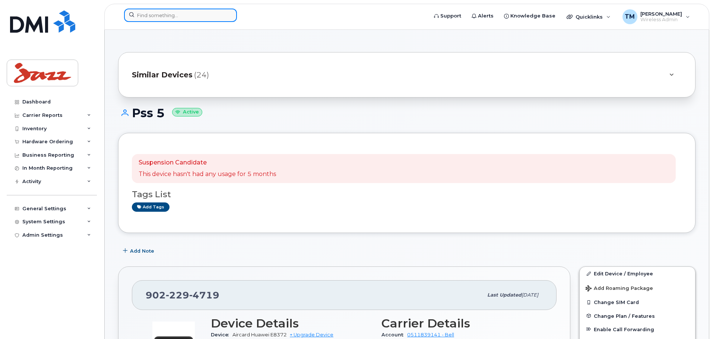
click at [191, 16] on input at bounding box center [180, 15] width 113 height 13
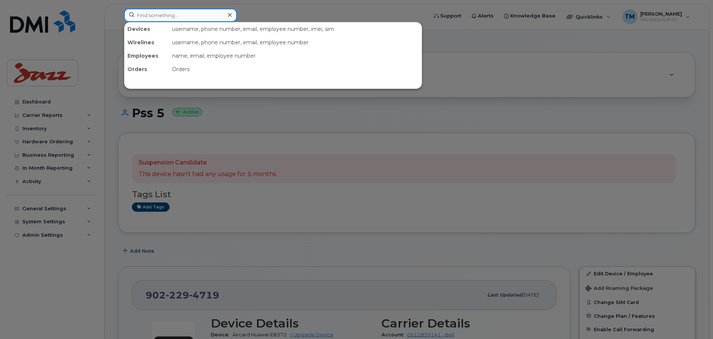
paste input "9022377807"
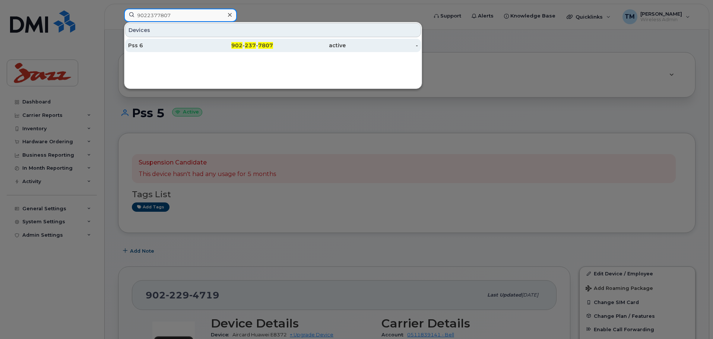
type input "9022377807"
click at [172, 46] on div "Pss 6" at bounding box center [164, 45] width 73 height 7
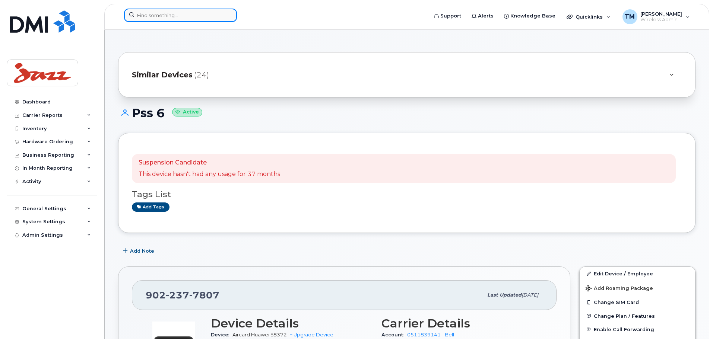
click at [183, 12] on input at bounding box center [180, 15] width 113 height 13
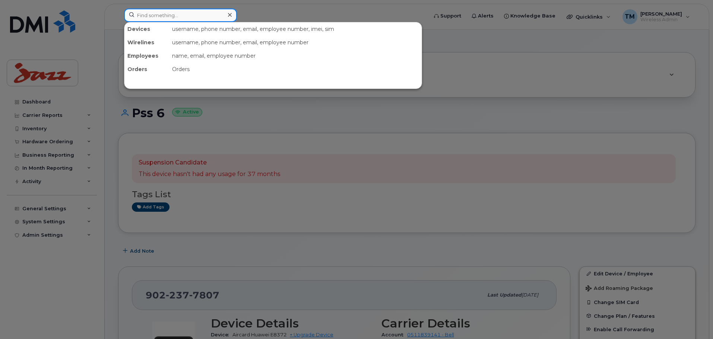
paste input "9024995787"
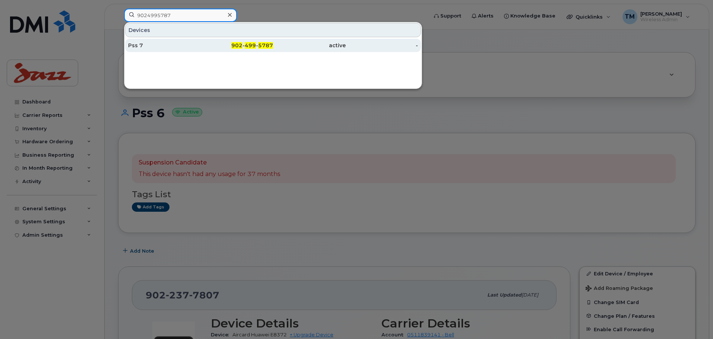
type input "9024995787"
click at [175, 45] on div "Pss 7" at bounding box center [164, 45] width 73 height 7
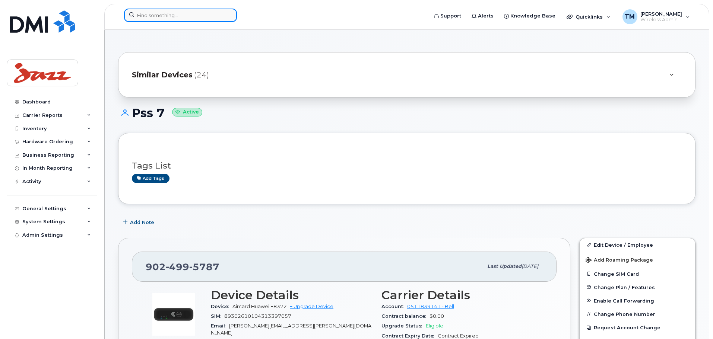
click at [174, 19] on input at bounding box center [180, 15] width 113 height 13
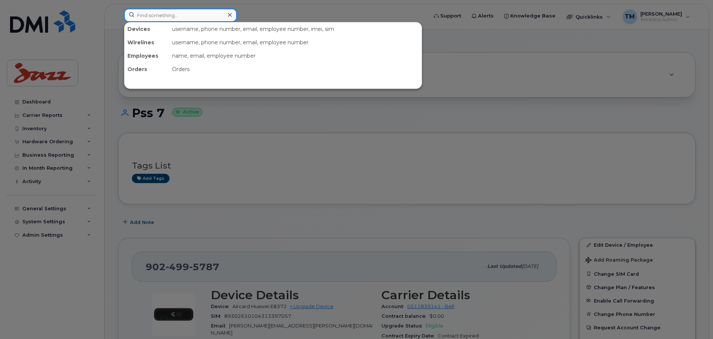
paste input "9024303981"
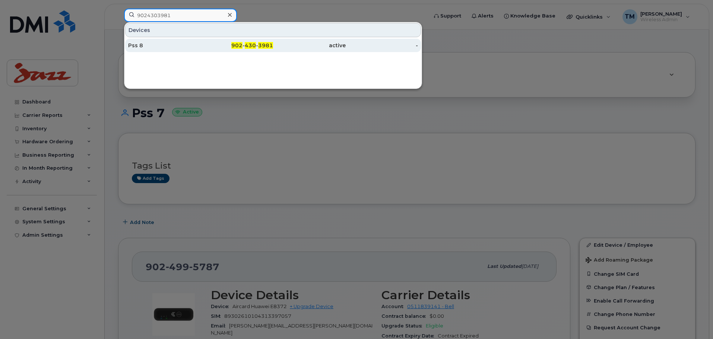
type input "9024303981"
click at [162, 49] on div "Pss 8" at bounding box center [164, 45] width 73 height 7
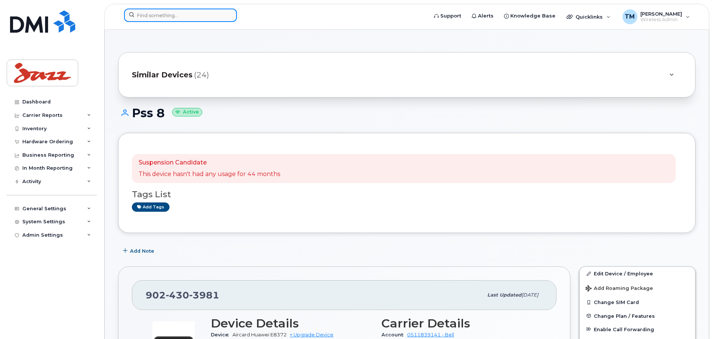
click at [167, 17] on input at bounding box center [180, 15] width 113 height 13
paste input "9022235769"
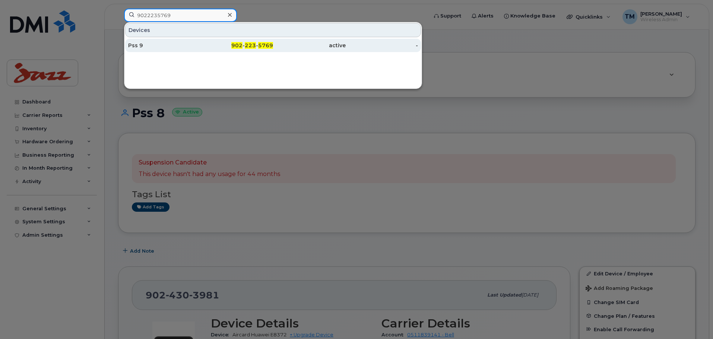
type input "9022235769"
click at [183, 48] on div "Pss 9" at bounding box center [164, 45] width 73 height 7
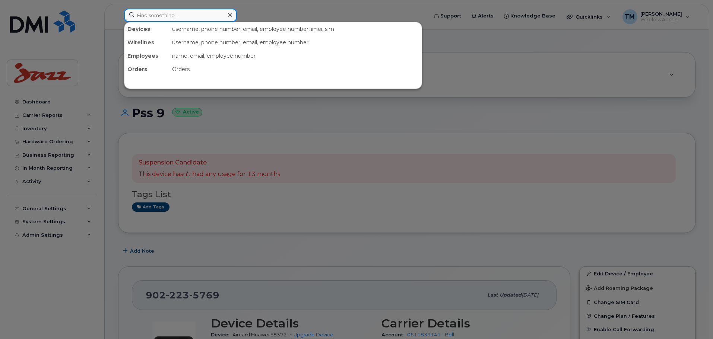
click at [211, 16] on input at bounding box center [180, 15] width 113 height 13
paste input "9024303981"
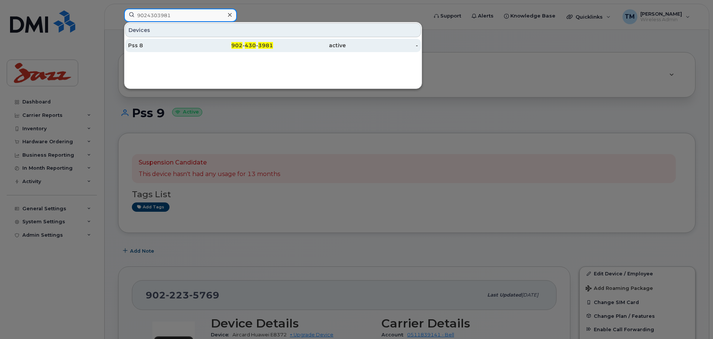
type input "9024303981"
click at [169, 44] on div "Pss 8" at bounding box center [164, 45] width 73 height 7
